Goal: Task Accomplishment & Management: Use online tool/utility

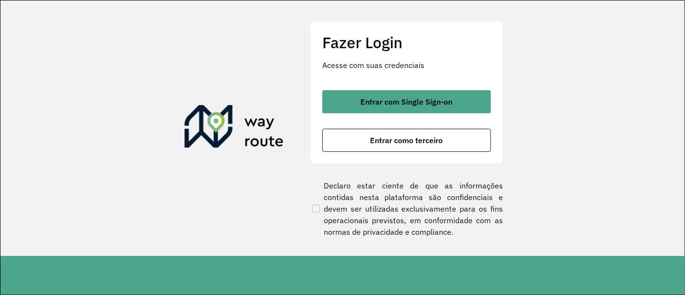
drag, startPoint x: 448, startPoint y: 126, endPoint x: 452, endPoint y: 116, distance: 10.8
click at [448, 125] on div "Entrar com Single Sign-on Entrar como terceiro" at bounding box center [406, 121] width 169 height 62
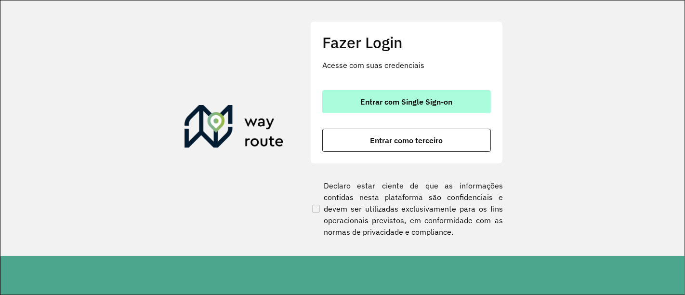
click at [454, 113] on button "Entrar com Single Sign-on" at bounding box center [406, 101] width 169 height 23
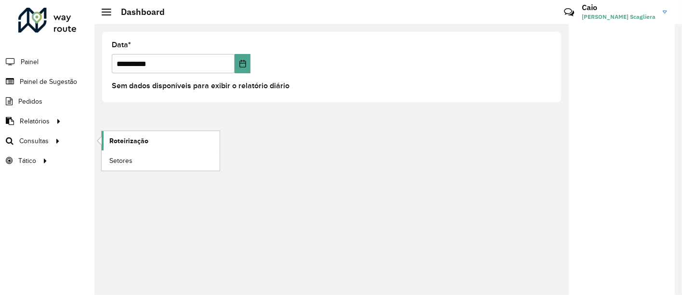
click at [132, 142] on span "Roteirização" at bounding box center [128, 141] width 39 height 10
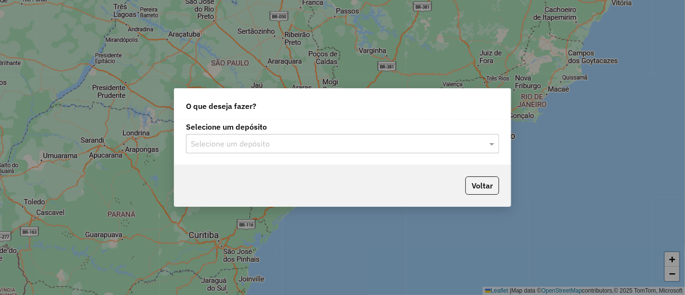
click at [313, 144] on input "text" at bounding box center [333, 144] width 284 height 12
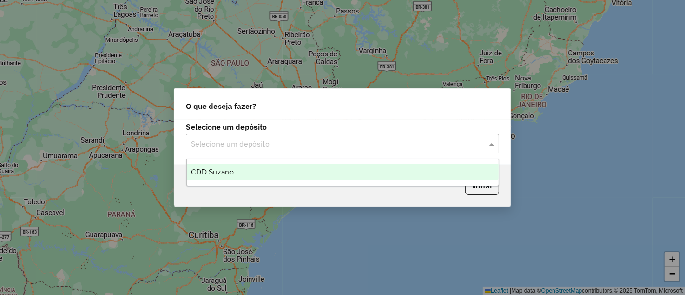
click at [201, 169] on span "CDD Suzano" at bounding box center [212, 172] width 43 height 8
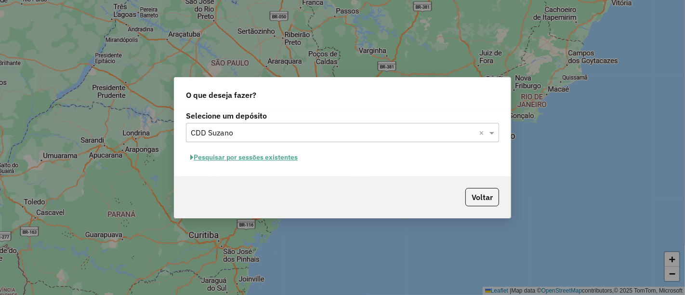
click at [257, 155] on button "Pesquisar por sessões existentes" at bounding box center [244, 157] width 116 height 15
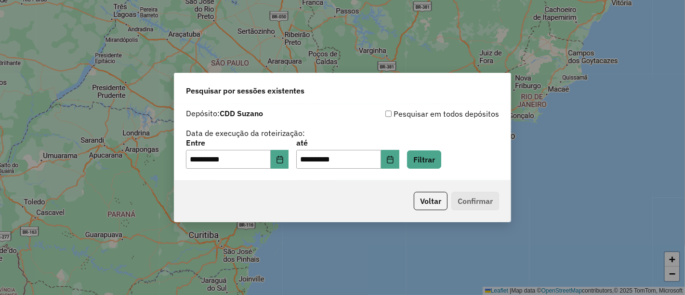
click at [479, 207] on p-footer "Voltar Confirmar" at bounding box center [454, 201] width 89 height 18
click at [441, 160] on button "Filtrar" at bounding box center [424, 159] width 34 height 18
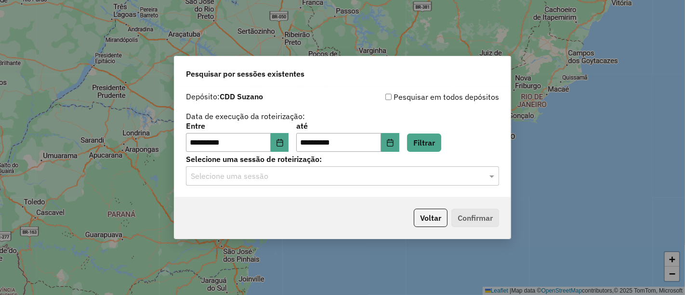
click at [304, 181] on input "text" at bounding box center [333, 176] width 284 height 12
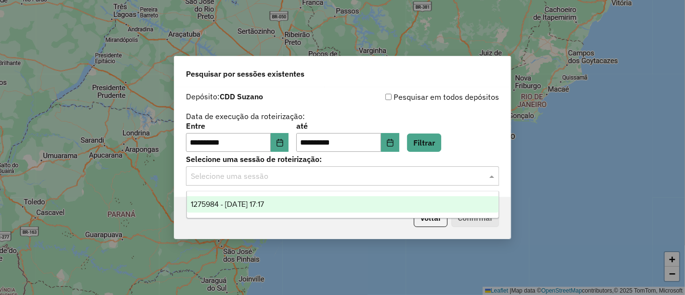
click at [250, 203] on span "1275984 - 15/09/2025 17:17" at bounding box center [228, 204] width 74 height 8
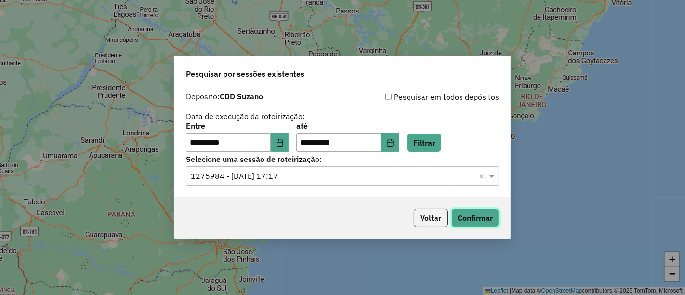
click at [485, 221] on button "Confirmar" at bounding box center [475, 218] width 48 height 18
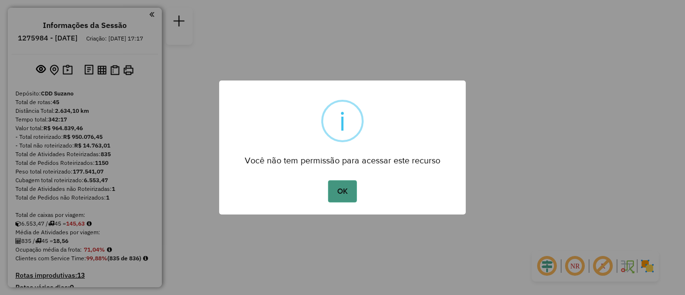
click at [339, 196] on button "OK" at bounding box center [342, 191] width 28 height 22
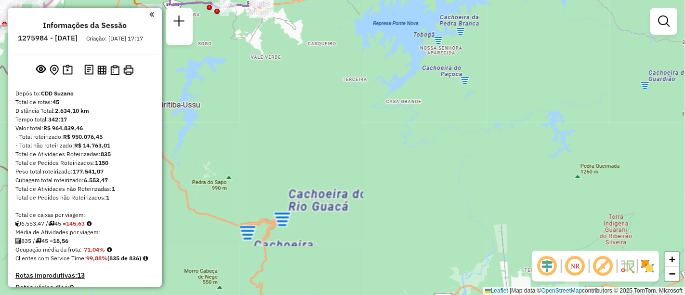
drag, startPoint x: 351, startPoint y: 145, endPoint x: 456, endPoint y: 190, distance: 113.9
click at [456, 190] on div "Janela de atendimento Grade de atendimento Capacidade Transportadoras Veículos …" at bounding box center [342, 147] width 685 height 295
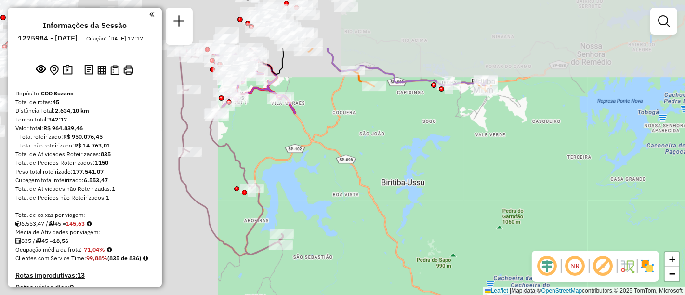
drag, startPoint x: 359, startPoint y: 155, endPoint x: 590, endPoint y: 220, distance: 240.2
click at [653, 251] on hb-router-mapa "Informações da Sessão 1275984 - [DATE] Criação: [DATE] 17:17 Depósito: CDD Suza…" at bounding box center [342, 147] width 685 height 295
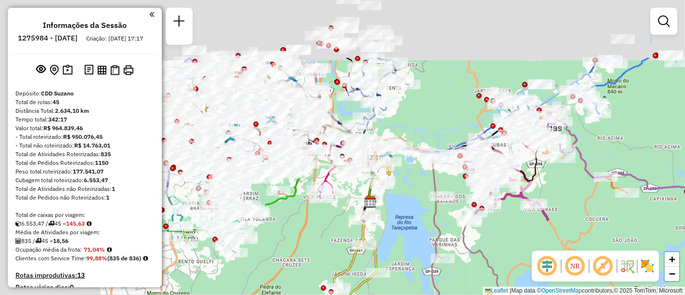
drag, startPoint x: 412, startPoint y: 167, endPoint x: 554, endPoint y: 229, distance: 154.9
click at [555, 229] on div "Janela de atendimento Grade de atendimento Capacidade Transportadoras Veículos …" at bounding box center [342, 147] width 685 height 295
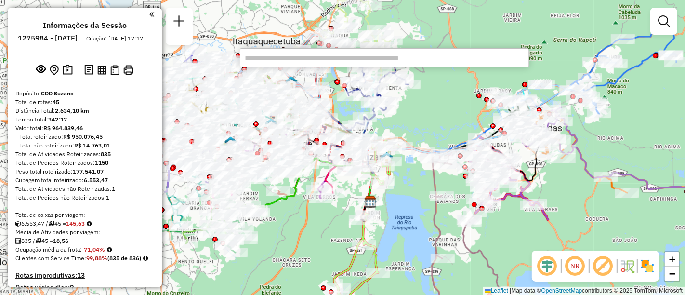
click at [290, 61] on input "text" at bounding box center [384, 57] width 289 height 19
paste input "*****"
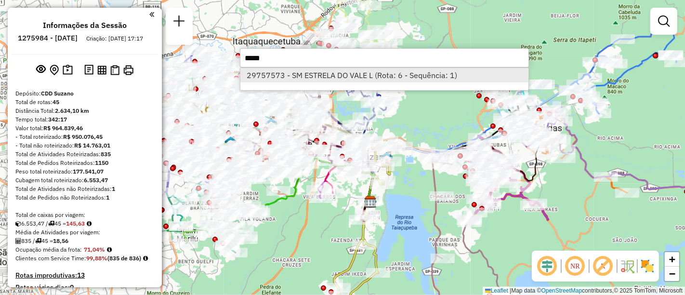
type input "*****"
click at [315, 71] on li "29757573 - SM ESTRELA DO VALE L (Rota: 6 - Sequência: 1)" at bounding box center [384, 75] width 288 height 14
select select "**********"
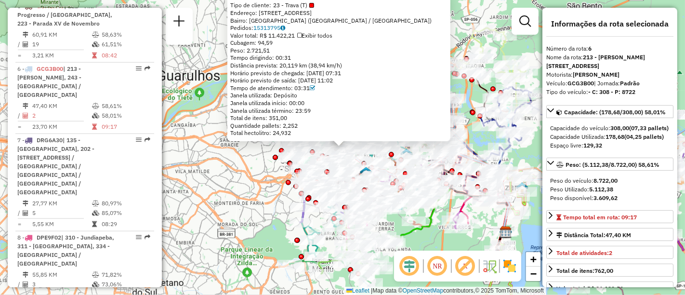
scroll to position [718, 0]
